Goal: Information Seeking & Learning: Check status

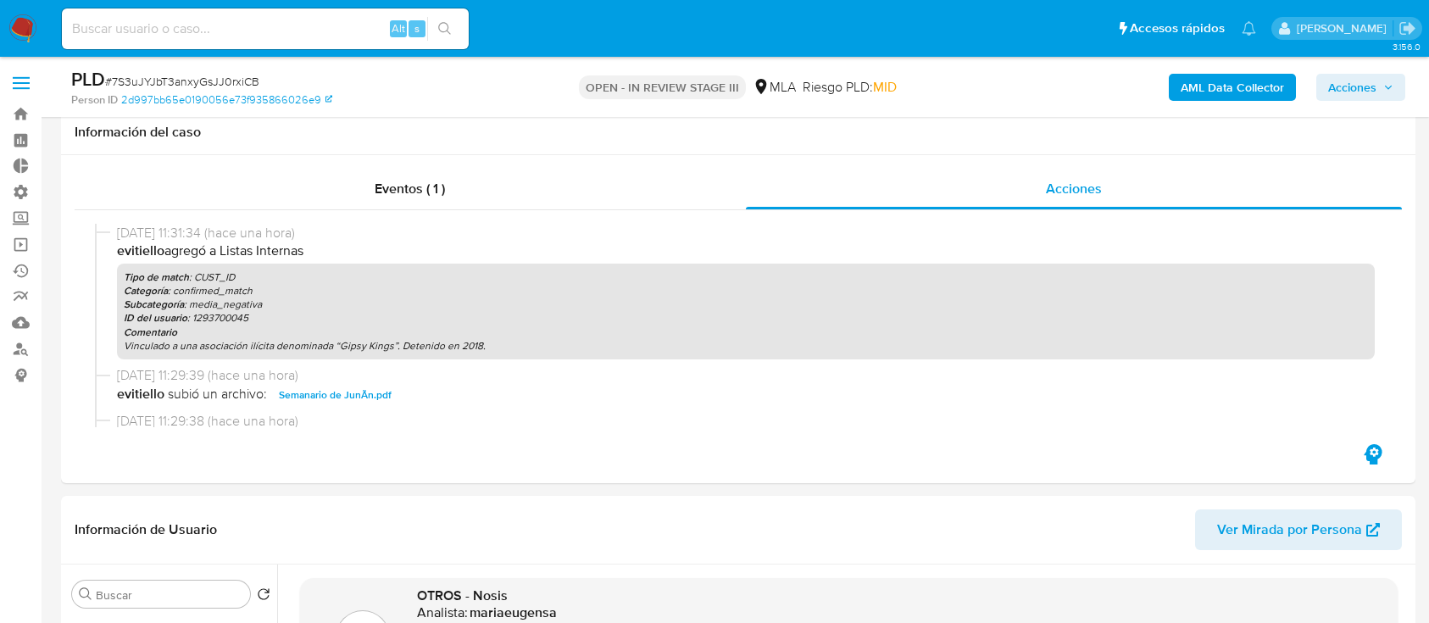
select select "10"
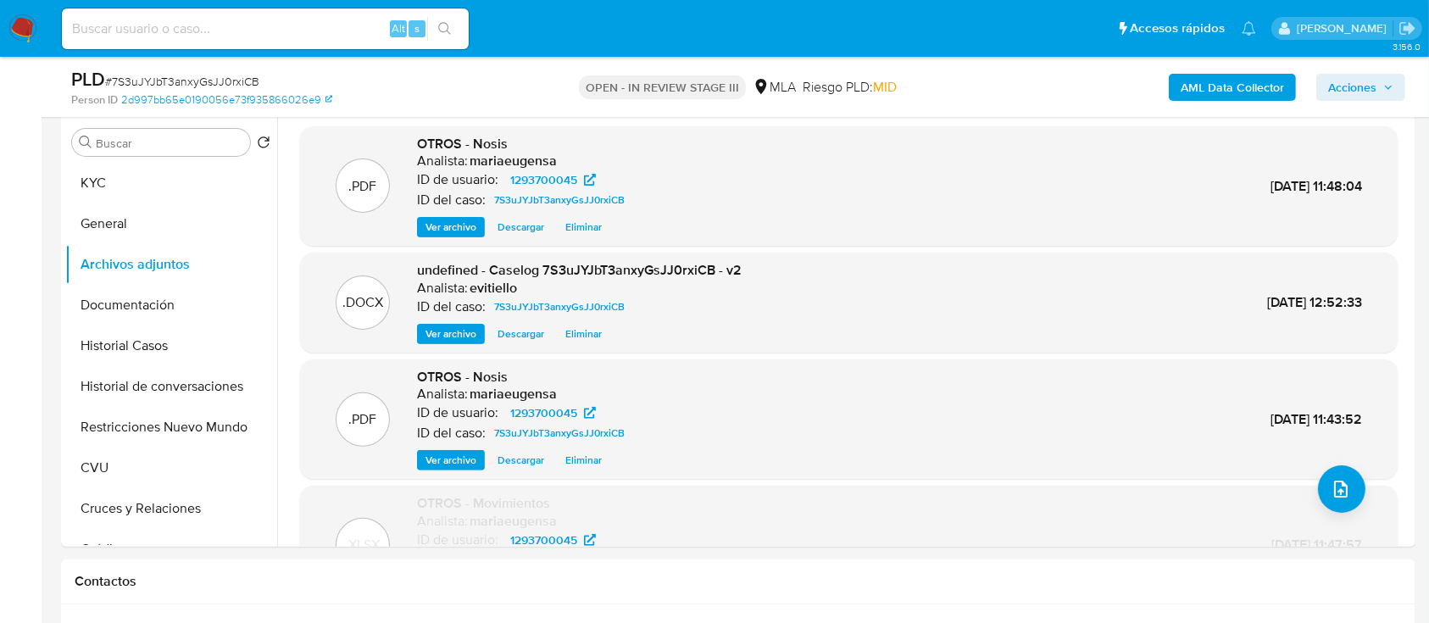
click at [244, 19] on input at bounding box center [265, 29] width 407 height 22
paste input "1556473777"
type input "1556473777"
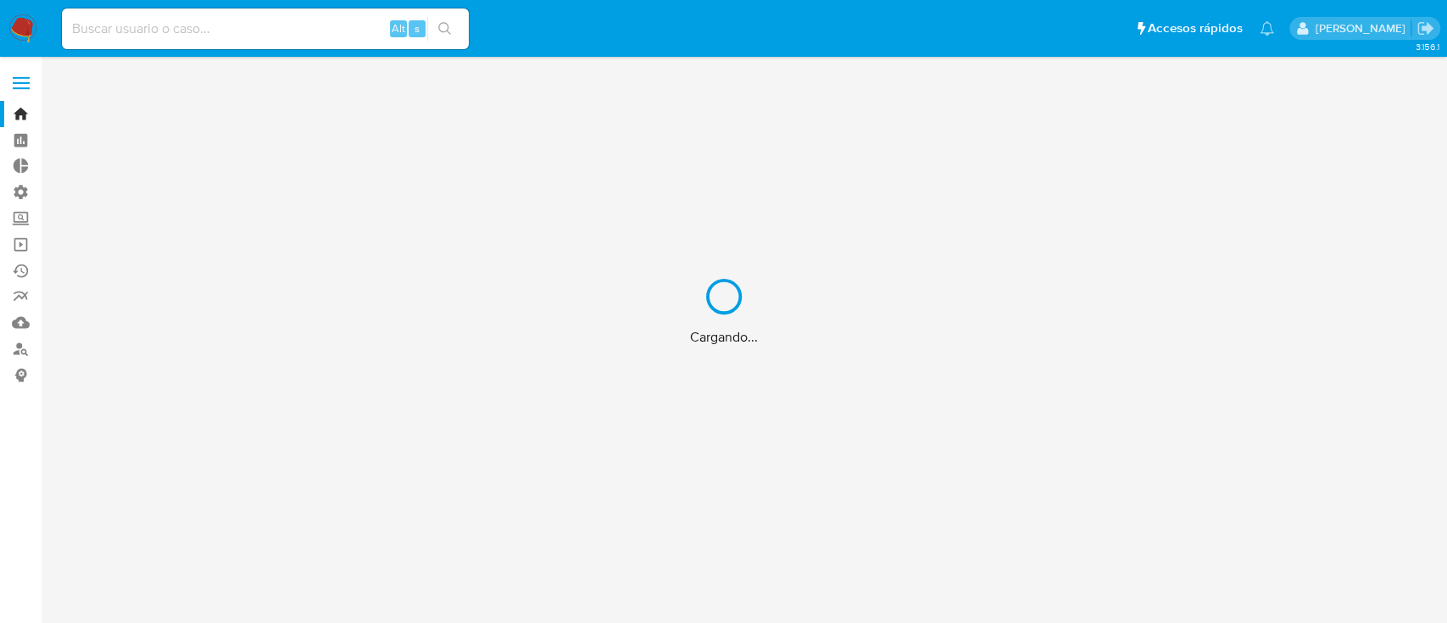
click at [237, 31] on div "Cargando..." at bounding box center [723, 311] width 1447 height 623
click at [257, 27] on div "Cargando..." at bounding box center [723, 311] width 1447 height 623
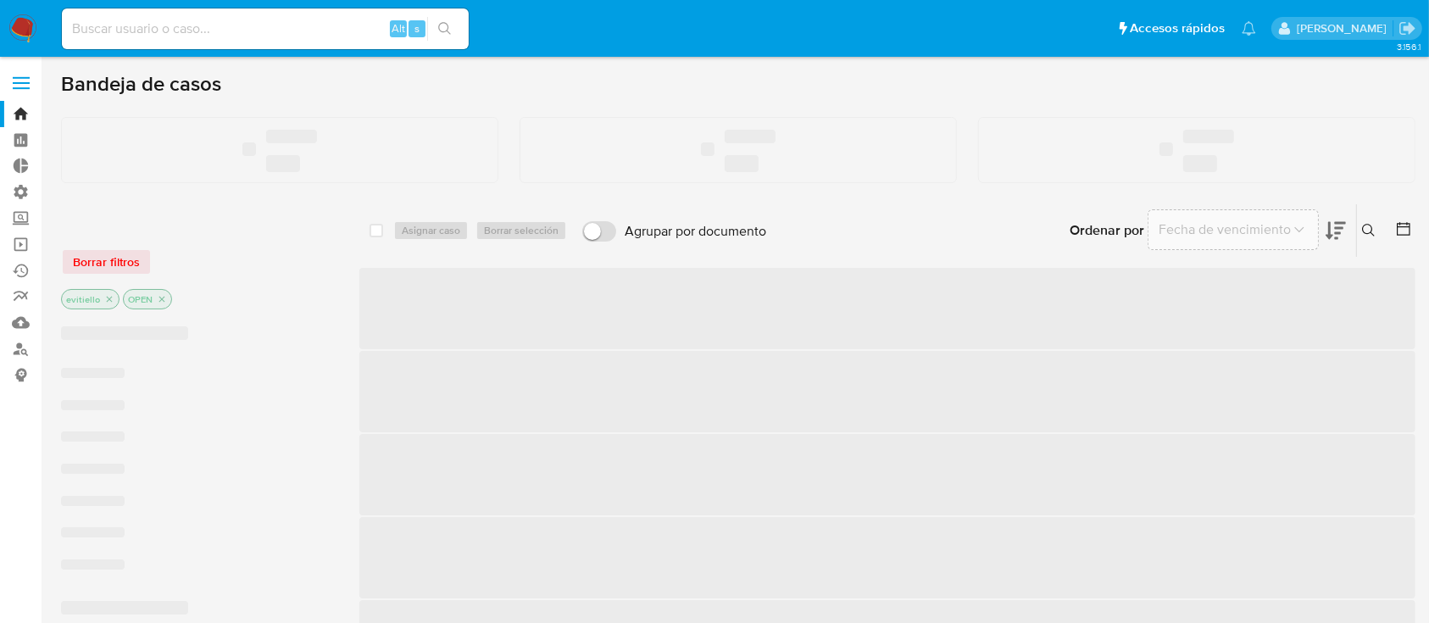
click at [237, 29] on input at bounding box center [265, 29] width 407 height 22
paste input "1556473777"
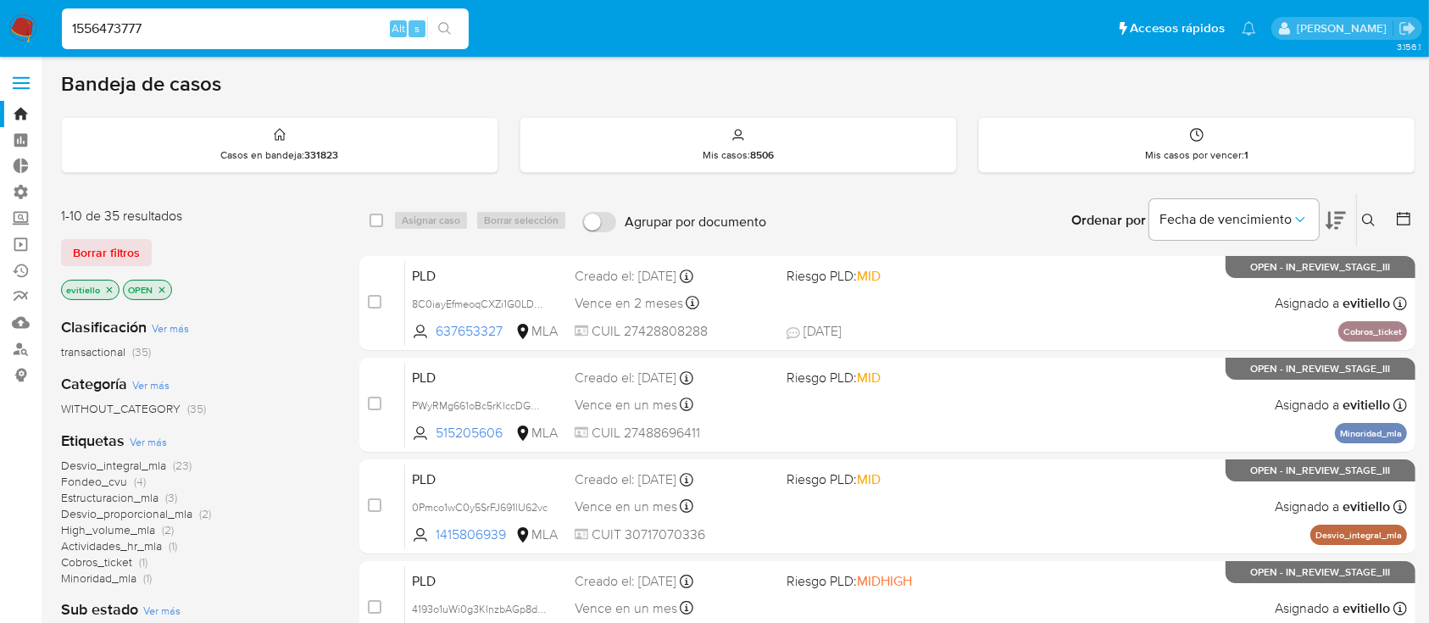
type input "1556473777"
click at [448, 25] on icon "search-icon" at bounding box center [445, 29] width 14 height 14
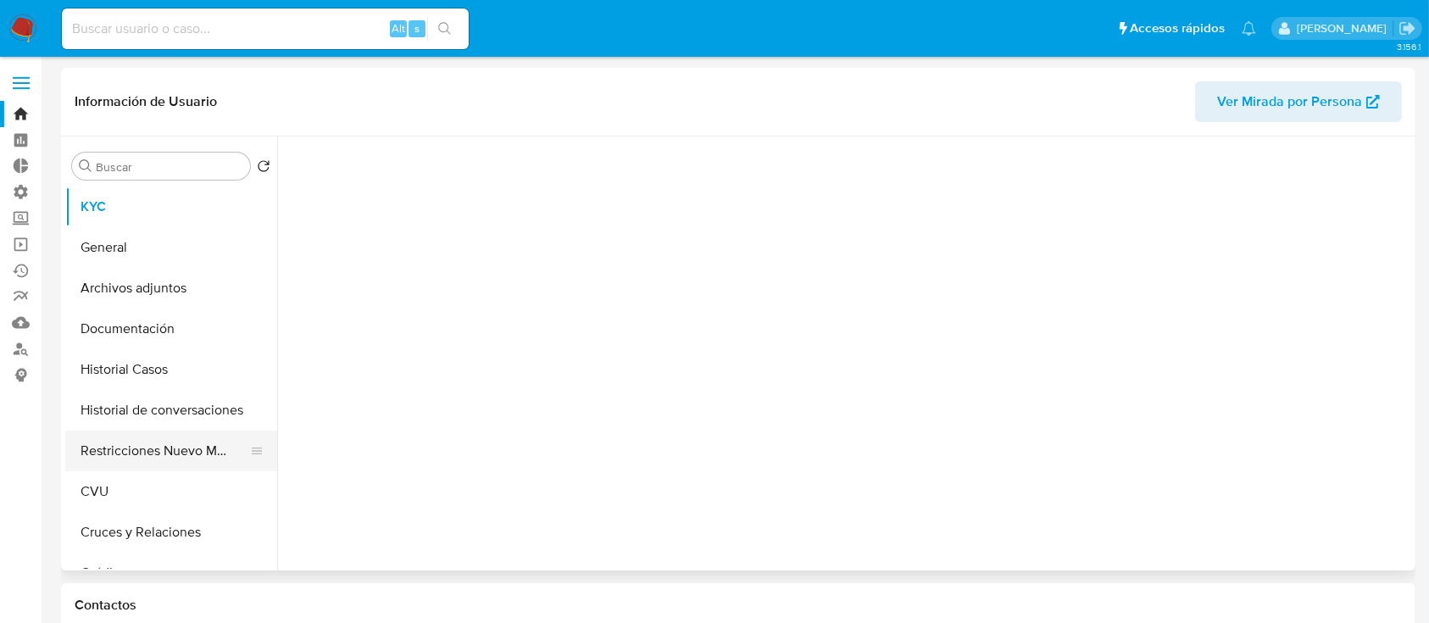
click at [191, 450] on button "Restricciones Nuevo Mundo" at bounding box center [164, 451] width 198 height 41
select select "10"
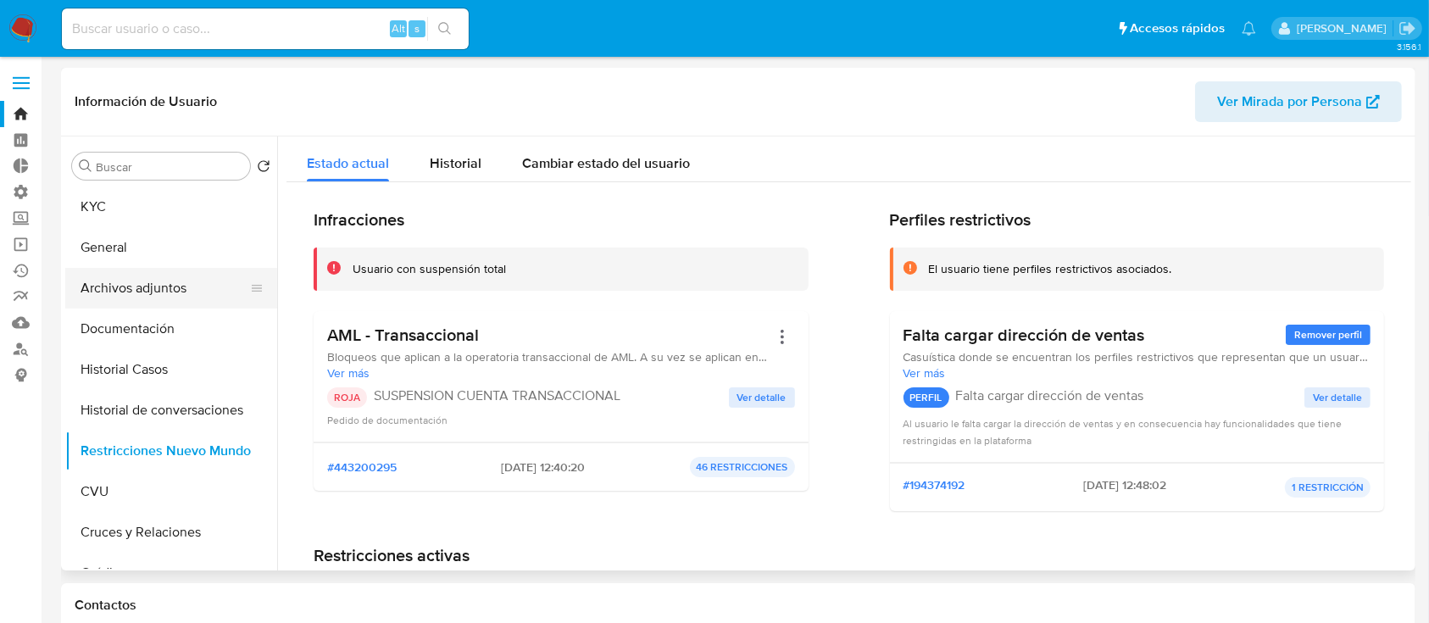
click at [192, 290] on button "Archivos adjuntos" at bounding box center [164, 288] width 198 height 41
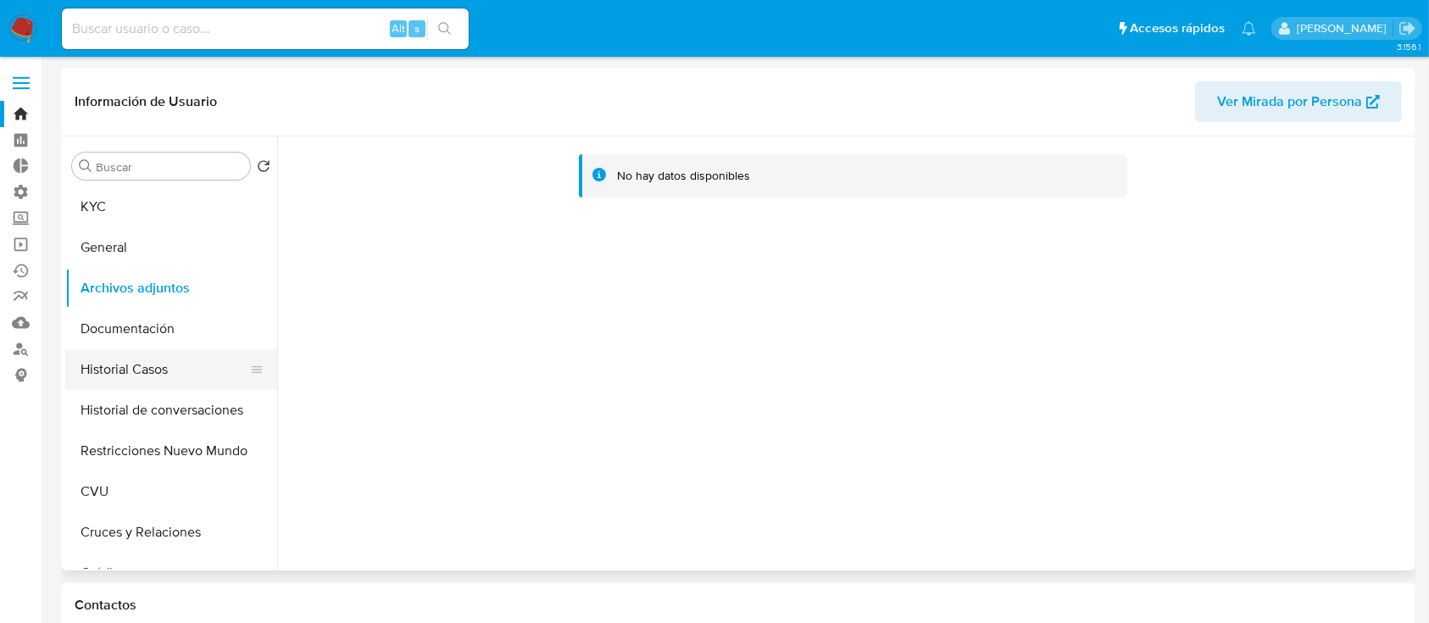
click at [179, 361] on button "Historial Casos" at bounding box center [164, 369] width 198 height 41
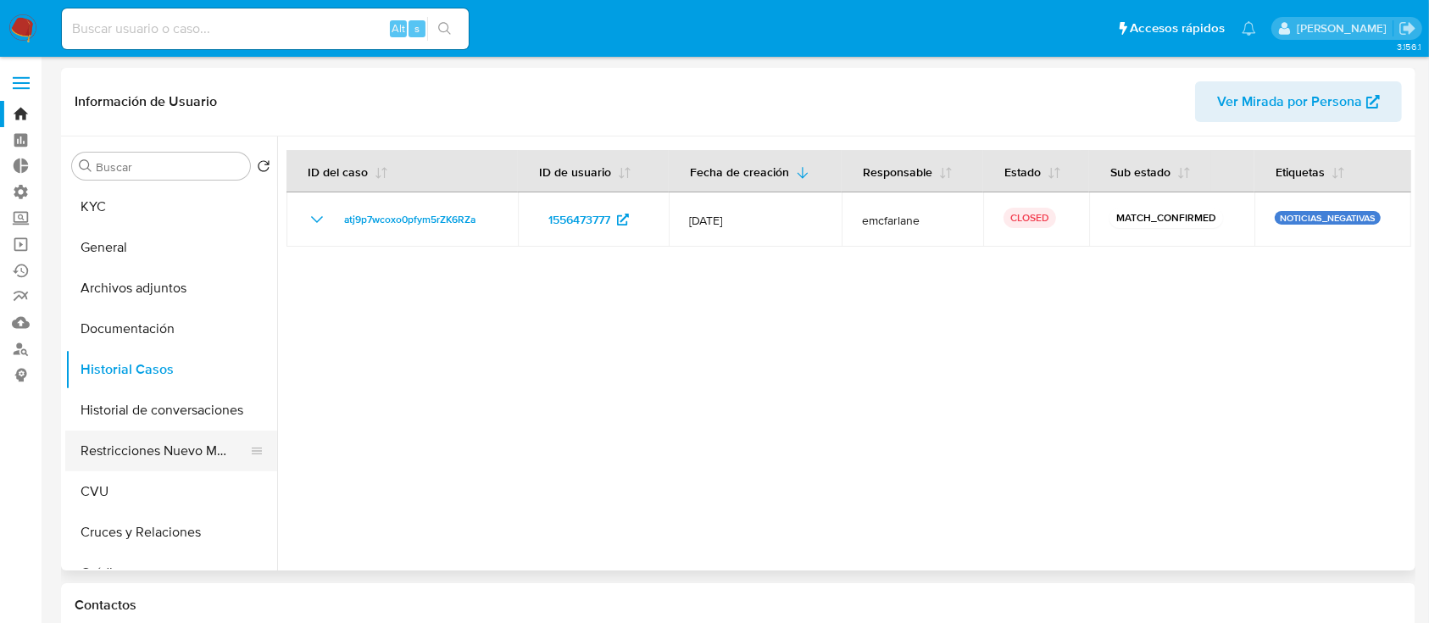
click at [159, 453] on button "Restricciones Nuevo Mundo" at bounding box center [164, 451] width 198 height 41
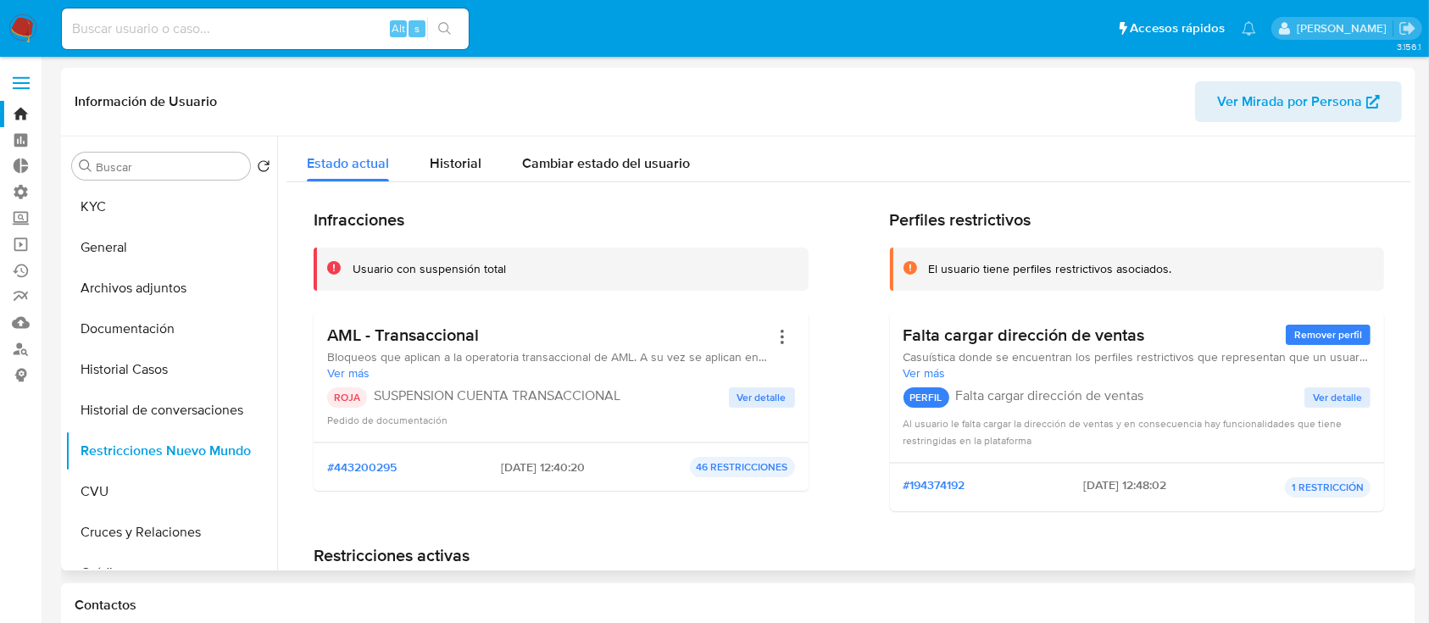
click at [766, 394] on span "Ver detalle" at bounding box center [762, 397] width 49 height 17
